Goal: Find specific page/section: Find specific page/section

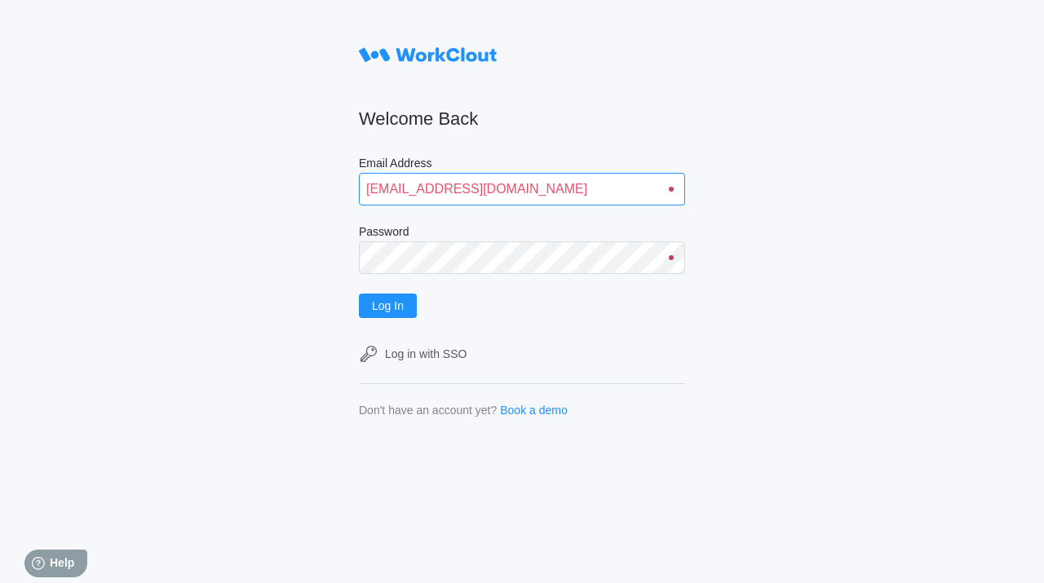
type input "[EMAIL_ADDRESS][DOMAIN_NAME]"
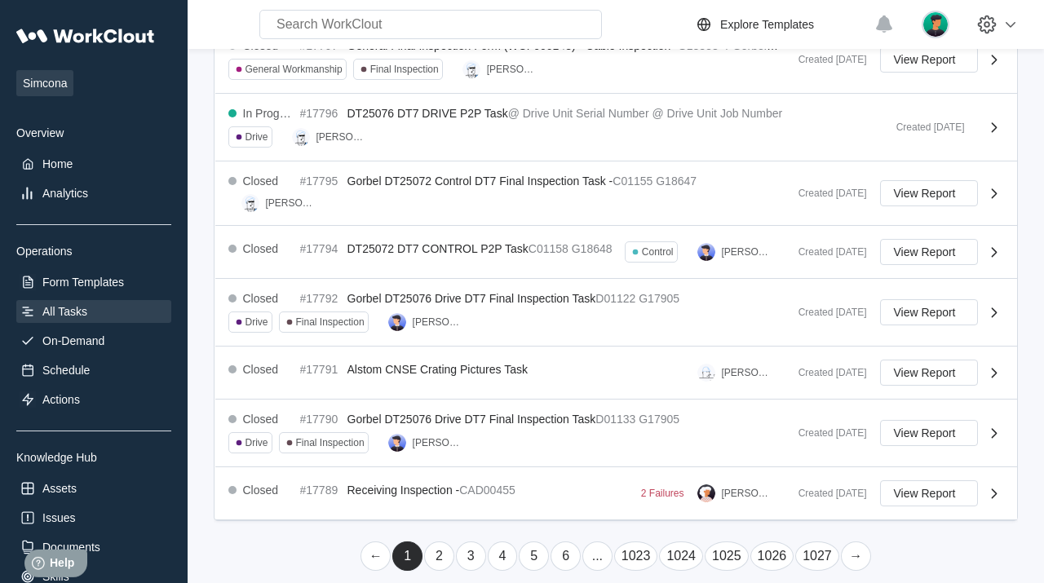
click at [854, 543] on link "→" at bounding box center [856, 555] width 30 height 29
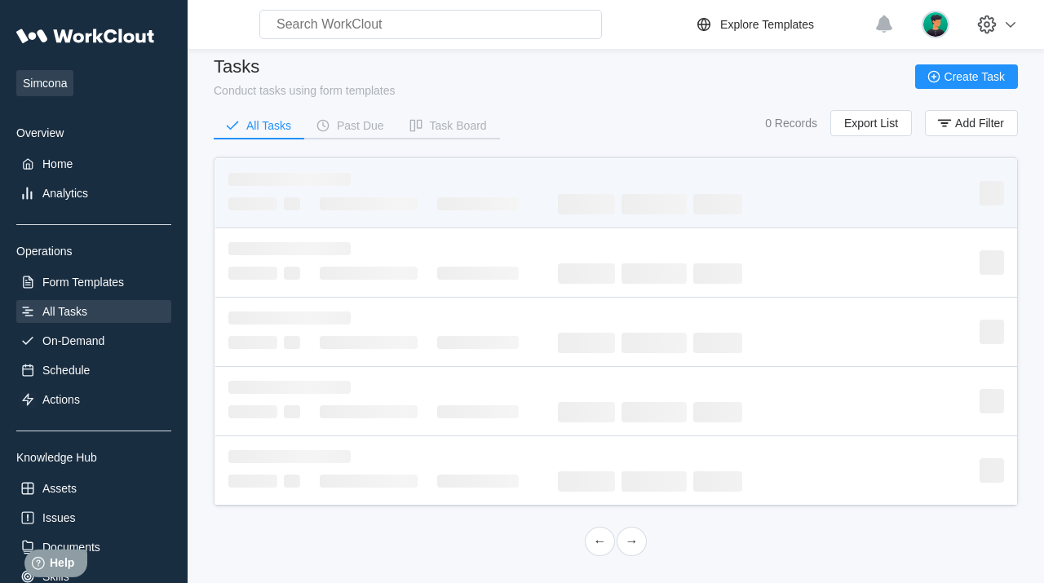
scroll to position [11, 0]
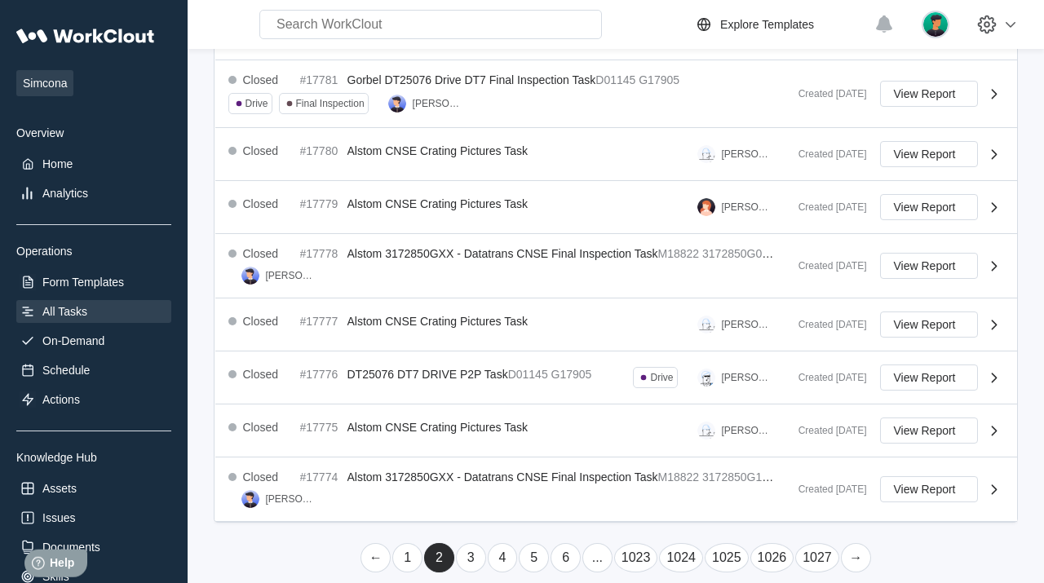
click at [854, 543] on link "→" at bounding box center [856, 557] width 30 height 29
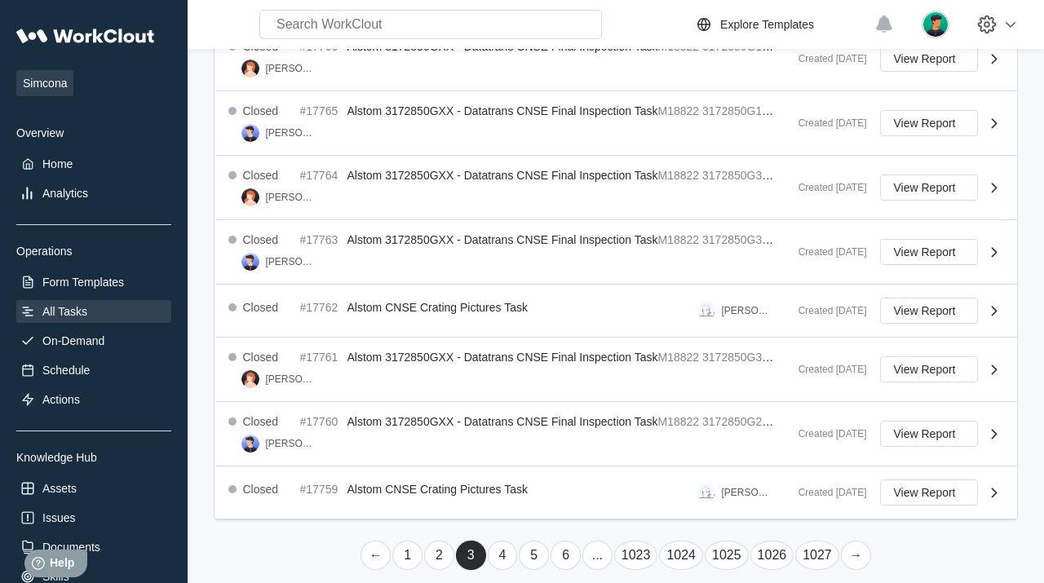
click at [854, 543] on link "→" at bounding box center [856, 555] width 30 height 29
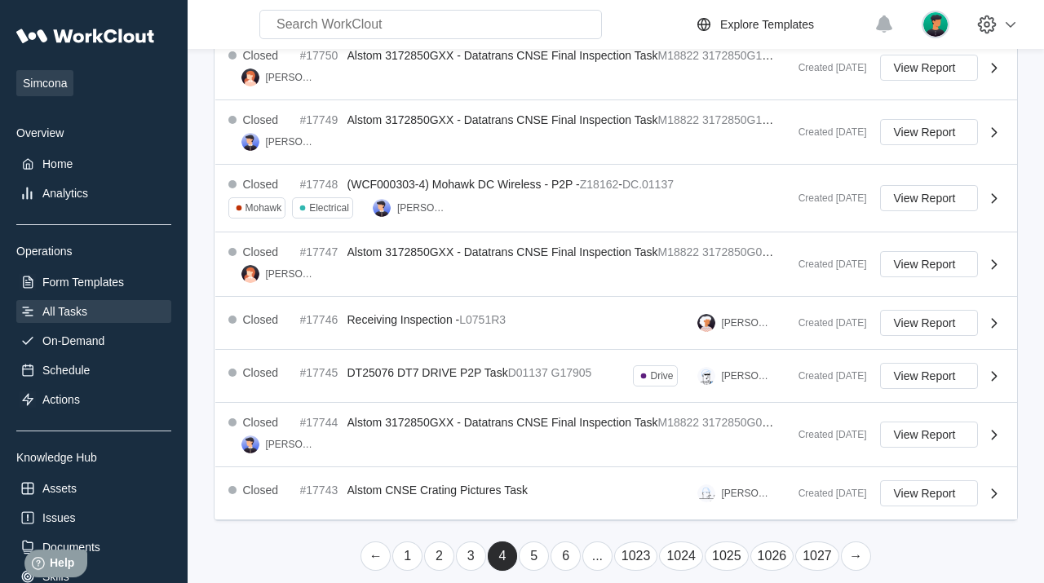
click at [854, 543] on link "→" at bounding box center [856, 555] width 30 height 29
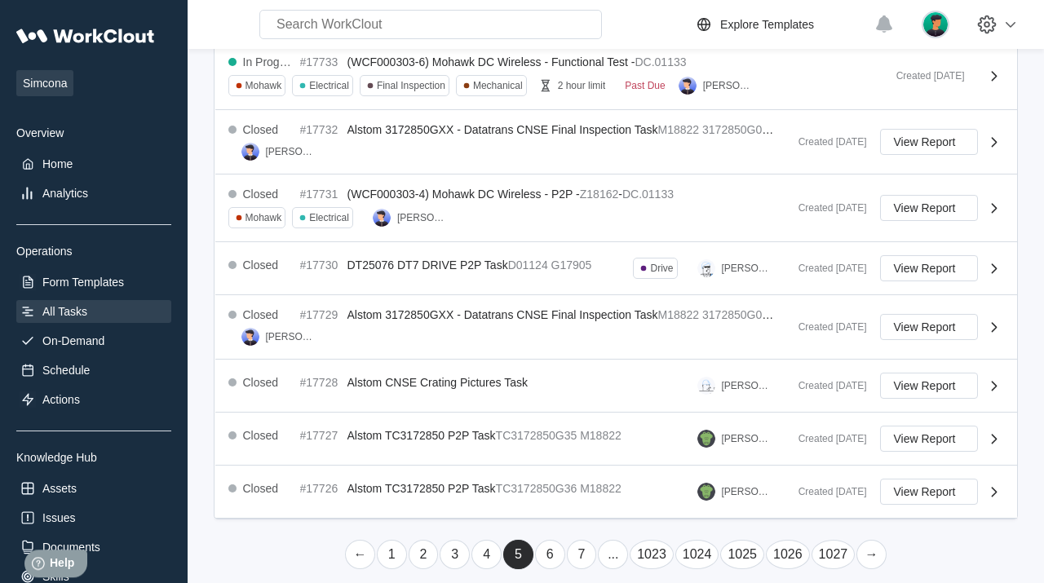
click at [869, 543] on link "→" at bounding box center [871, 554] width 30 height 29
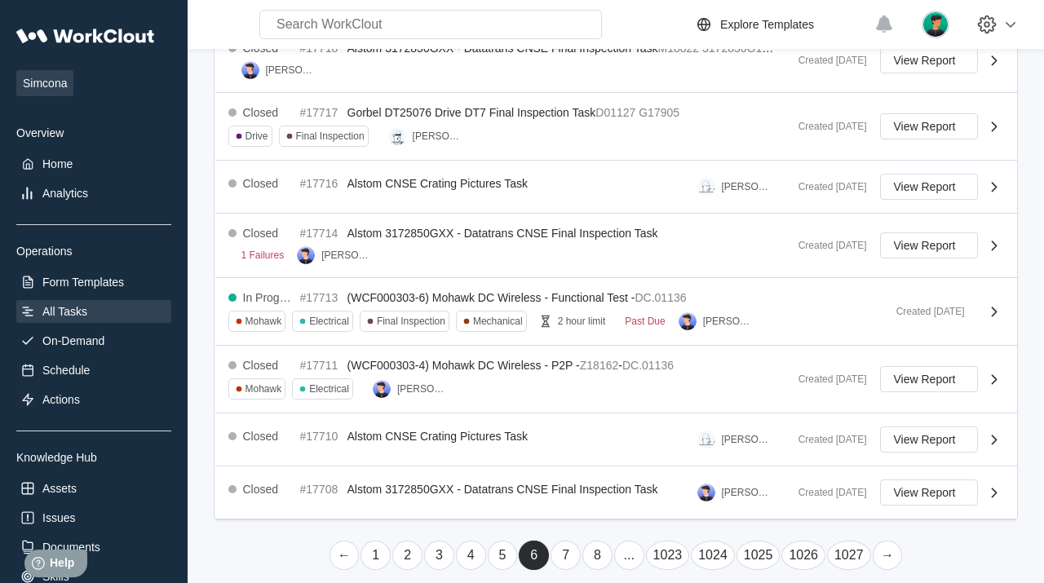
click at [885, 543] on link "→" at bounding box center [887, 555] width 30 height 29
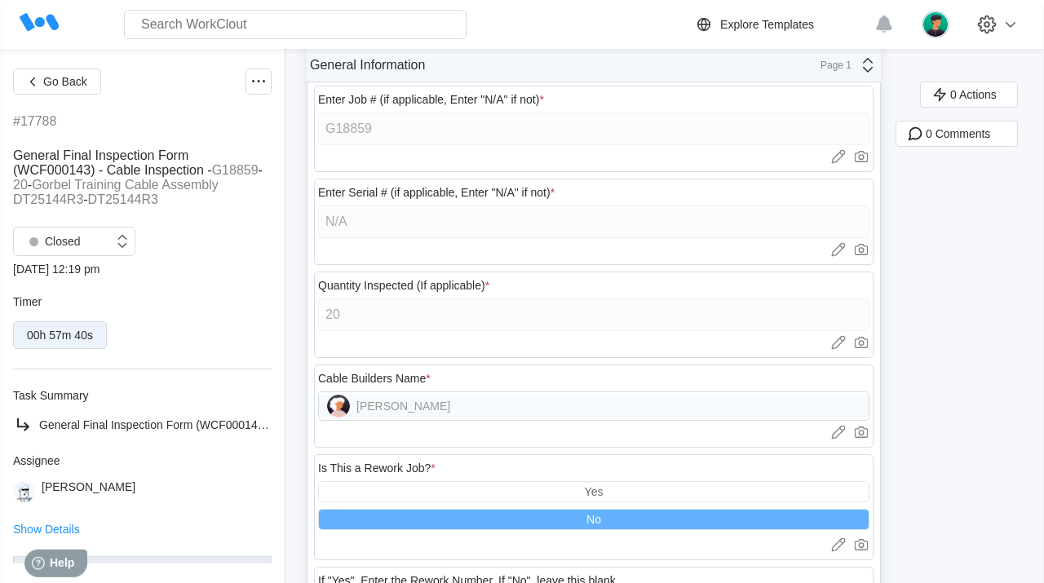
scroll to position [591, 0]
